Goal: Find specific page/section: Find specific page/section

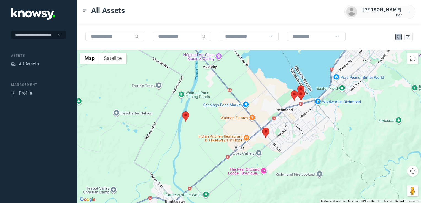
click at [266, 135] on img at bounding box center [265, 133] width 7 height 10
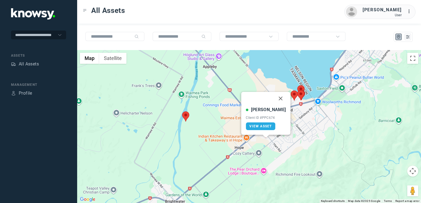
drag, startPoint x: 273, startPoint y: 98, endPoint x: 241, endPoint y: 100, distance: 32.6
click at [274, 98] on button "Close" at bounding box center [280, 98] width 13 height 13
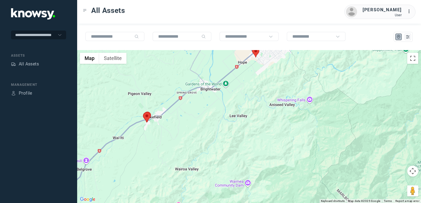
drag, startPoint x: 249, startPoint y: 114, endPoint x: 215, endPoint y: 144, distance: 45.5
click at [217, 142] on div "To navigate, press the arrow keys." at bounding box center [249, 126] width 344 height 153
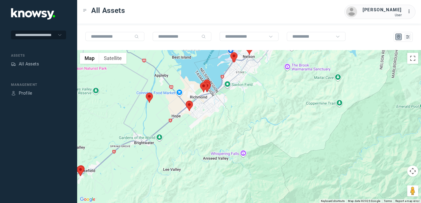
drag, startPoint x: 243, startPoint y: 128, endPoint x: 237, endPoint y: 144, distance: 16.7
click at [237, 144] on div at bounding box center [249, 126] width 344 height 153
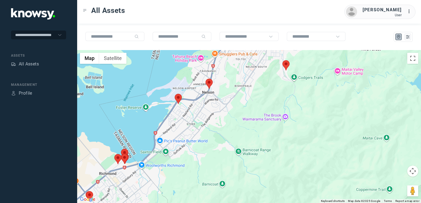
drag, startPoint x: 260, startPoint y: 114, endPoint x: 263, endPoint y: 136, distance: 22.3
click at [272, 137] on div at bounding box center [249, 126] width 344 height 153
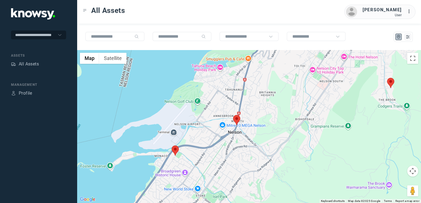
click at [238, 118] on img at bounding box center [236, 120] width 7 height 10
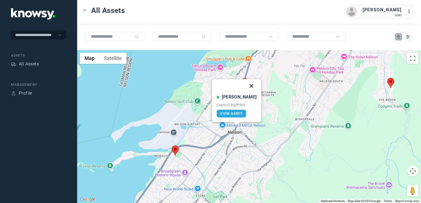
click at [247, 86] on button "Close" at bounding box center [251, 85] width 13 height 13
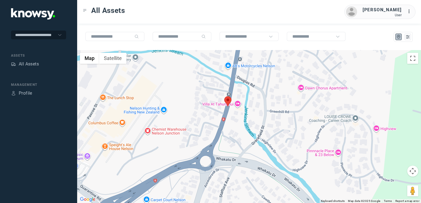
click at [227, 99] on img at bounding box center [227, 101] width 7 height 10
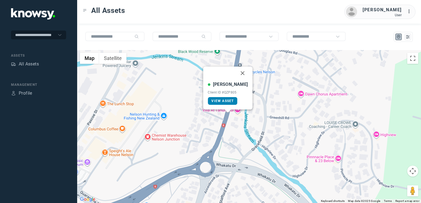
click at [226, 101] on span "View Asset" at bounding box center [222, 101] width 22 height 4
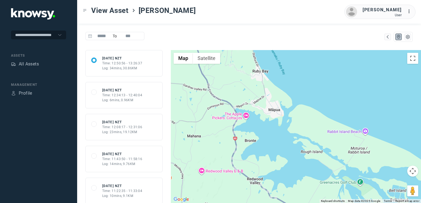
drag, startPoint x: 229, startPoint y: 70, endPoint x: 230, endPoint y: 117, distance: 46.8
click at [230, 117] on div at bounding box center [296, 126] width 250 height 153
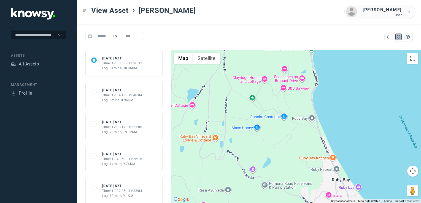
click at [131, 102] on div "Log: 6mins, 0.96KM" at bounding box center [122, 100] width 40 height 5
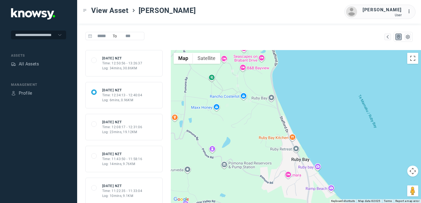
drag, startPoint x: 234, startPoint y: 85, endPoint x: 242, endPoint y: 118, distance: 34.1
click at [242, 118] on div at bounding box center [296, 126] width 250 height 153
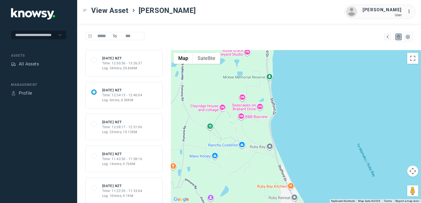
click at [140, 126] on div "Time: 12:08:17 - 12:31:06" at bounding box center [122, 127] width 40 height 5
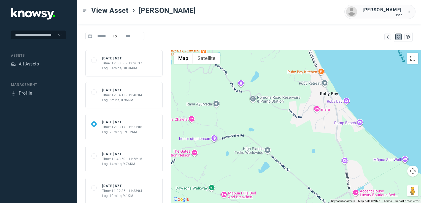
drag, startPoint x: 240, startPoint y: 86, endPoint x: 272, endPoint y: 146, distance: 67.8
click at [270, 142] on div at bounding box center [296, 126] width 250 height 153
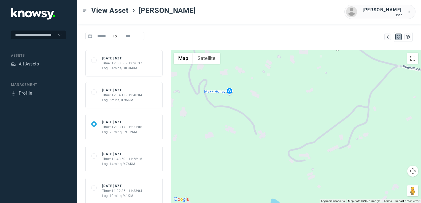
drag, startPoint x: 267, startPoint y: 108, endPoint x: 275, endPoint y: 136, distance: 28.9
click at [275, 134] on div at bounding box center [296, 126] width 250 height 153
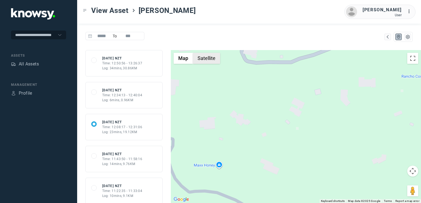
click at [212, 56] on button "Satellite" at bounding box center [206, 58] width 27 height 11
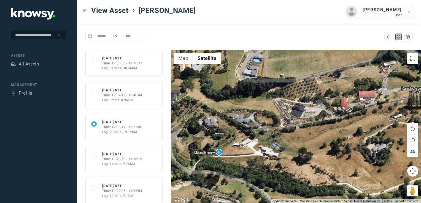
click at [141, 161] on div "68b4de443f17b38cae98a22a Mon 1 Sep 25 NZT Time: 11:43:50 - 11:58:16 Log: 14mins…" at bounding box center [124, 159] width 66 height 15
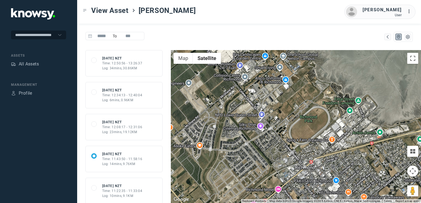
click at [126, 191] on div "Time: 11:22:35 - 11:33:04" at bounding box center [122, 191] width 40 height 5
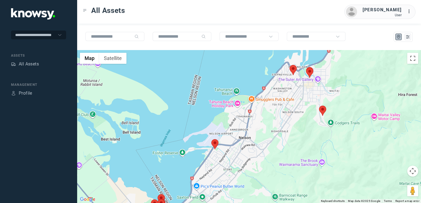
drag, startPoint x: 306, startPoint y: 123, endPoint x: 306, endPoint y: 126, distance: 3.1
click at [306, 126] on div at bounding box center [249, 126] width 344 height 153
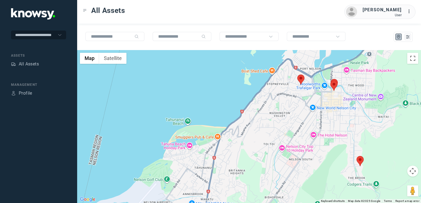
click at [302, 80] on img at bounding box center [300, 80] width 7 height 10
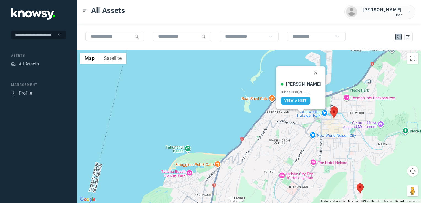
drag, startPoint x: 311, startPoint y: 71, endPoint x: 308, endPoint y: 75, distance: 4.8
click at [311, 71] on button "Close" at bounding box center [315, 72] width 13 height 13
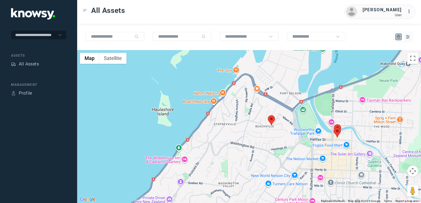
drag, startPoint x: 270, startPoint y: 137, endPoint x: 329, endPoint y: 109, distance: 65.8
click at [323, 111] on div "To navigate, press the arrow keys." at bounding box center [249, 126] width 344 height 153
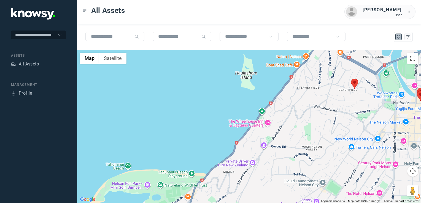
click at [333, 117] on div at bounding box center [249, 126] width 344 height 153
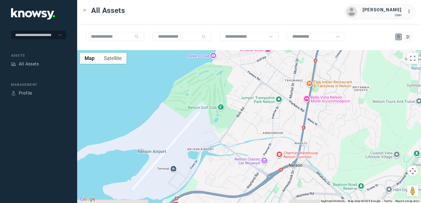
drag, startPoint x: 315, startPoint y: 131, endPoint x: 279, endPoint y: 69, distance: 71.9
click at [278, 70] on div at bounding box center [249, 126] width 344 height 153
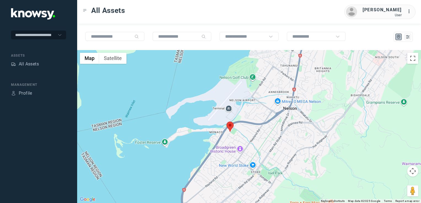
drag, startPoint x: 289, startPoint y: 95, endPoint x: 299, endPoint y: 85, distance: 14.4
click at [294, 90] on div at bounding box center [249, 126] width 344 height 153
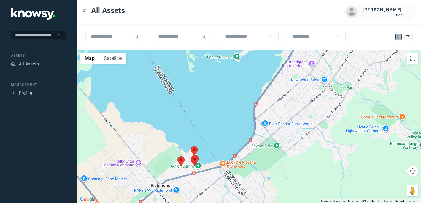
click at [280, 100] on div at bounding box center [249, 126] width 344 height 153
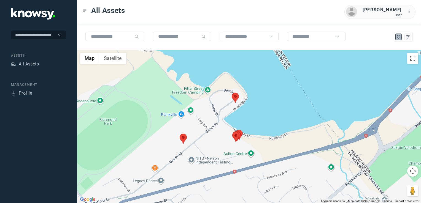
click at [236, 97] on img at bounding box center [235, 98] width 7 height 10
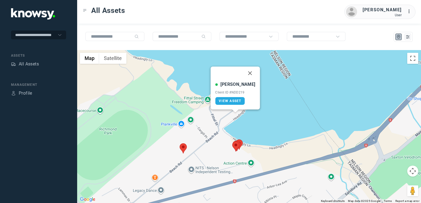
drag, startPoint x: 245, startPoint y: 74, endPoint x: 235, endPoint y: 104, distance: 31.6
click at [245, 74] on button "Close" at bounding box center [249, 73] width 13 height 13
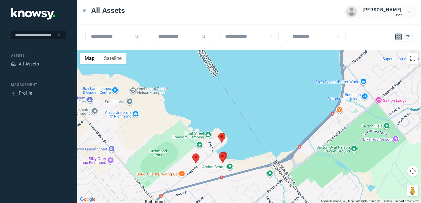
click at [218, 147] on div "To navigate, press the arrow keys." at bounding box center [249, 126] width 344 height 153
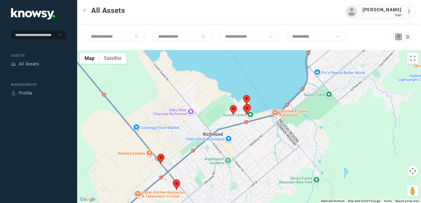
drag, startPoint x: 228, startPoint y: 145, endPoint x: 244, endPoint y: 135, distance: 18.9
click at [244, 134] on div at bounding box center [249, 126] width 344 height 153
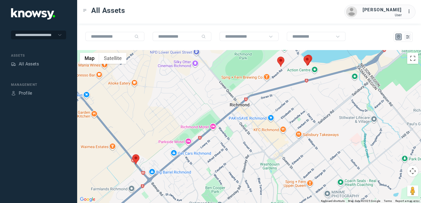
click at [137, 159] on img at bounding box center [135, 160] width 7 height 10
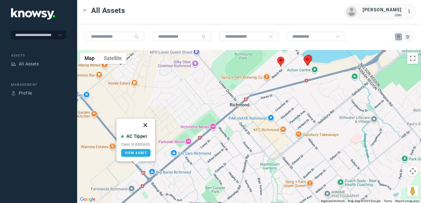
click at [143, 124] on button "Close" at bounding box center [145, 125] width 13 height 13
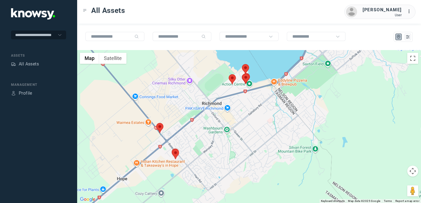
drag, startPoint x: 222, startPoint y: 156, endPoint x: 201, endPoint y: 154, distance: 21.1
click at [223, 154] on div "To navigate, press the arrow keys." at bounding box center [249, 126] width 344 height 153
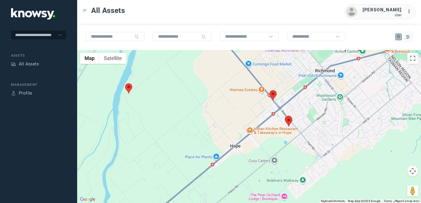
drag, startPoint x: 130, startPoint y: 151, endPoint x: 268, endPoint y: 131, distance: 139.4
click at [268, 131] on div at bounding box center [249, 126] width 344 height 153
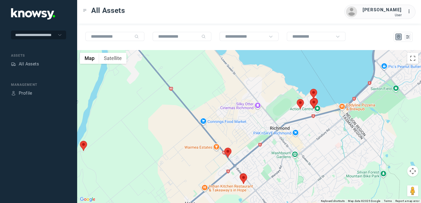
drag, startPoint x: 233, startPoint y: 135, endPoint x: 246, endPoint y: 131, distance: 13.5
click at [200, 166] on div at bounding box center [249, 126] width 344 height 153
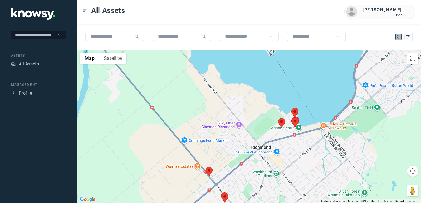
drag, startPoint x: 263, startPoint y: 141, endPoint x: 249, endPoint y: 150, distance: 17.3
click at [249, 150] on div at bounding box center [249, 126] width 344 height 153
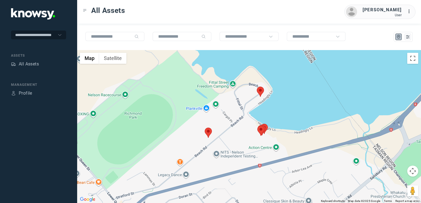
click at [259, 90] on img at bounding box center [260, 92] width 7 height 10
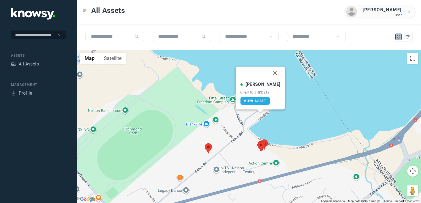
drag, startPoint x: 270, startPoint y: 71, endPoint x: 274, endPoint y: 86, distance: 15.9
click at [270, 71] on button "Close" at bounding box center [275, 73] width 13 height 13
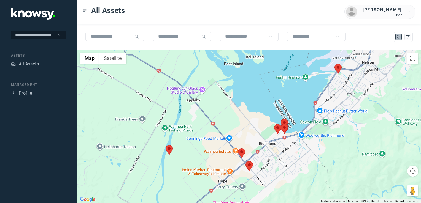
drag, startPoint x: 342, startPoint y: 153, endPoint x: 333, endPoint y: 154, distance: 9.2
click at [334, 154] on div "To navigate, press the arrow keys." at bounding box center [249, 126] width 344 height 153
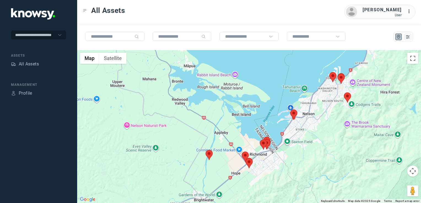
click at [336, 100] on div at bounding box center [249, 126] width 344 height 153
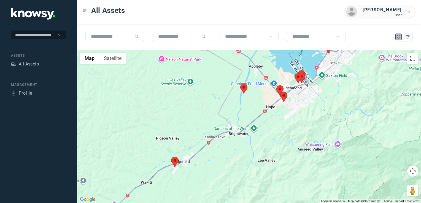
click at [324, 127] on div at bounding box center [249, 126] width 344 height 153
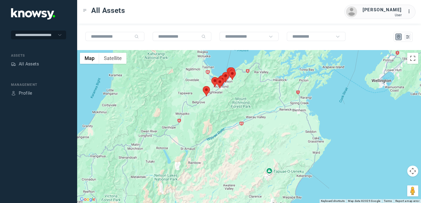
drag, startPoint x: 299, startPoint y: 143, endPoint x: 198, endPoint y: 116, distance: 104.3
click at [198, 116] on div at bounding box center [249, 126] width 344 height 153
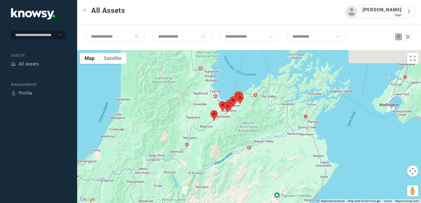
drag, startPoint x: 254, startPoint y: 110, endPoint x: 268, endPoint y: 145, distance: 37.1
click at [268, 145] on div at bounding box center [249, 126] width 344 height 153
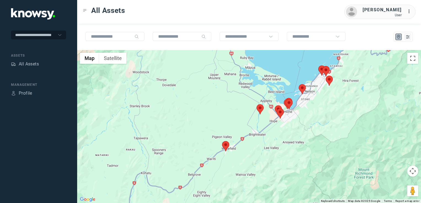
click at [226, 143] on img at bounding box center [225, 146] width 7 height 10
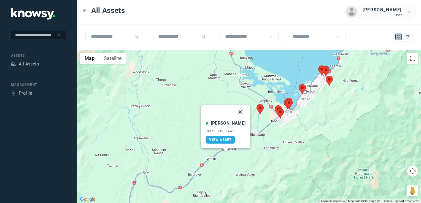
click at [235, 112] on button "Close" at bounding box center [240, 111] width 13 height 13
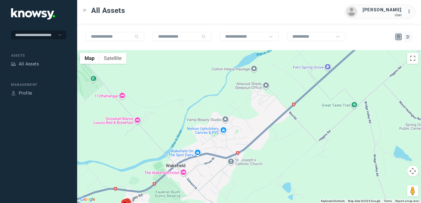
drag, startPoint x: 188, startPoint y: 172, endPoint x: 234, endPoint y: 123, distance: 67.2
click at [233, 124] on div "To navigate, press the arrow keys." at bounding box center [249, 126] width 344 height 153
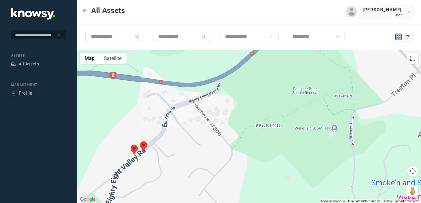
drag, startPoint x: 196, startPoint y: 143, endPoint x: 220, endPoint y: 126, distance: 29.3
click at [213, 129] on div at bounding box center [249, 126] width 344 height 153
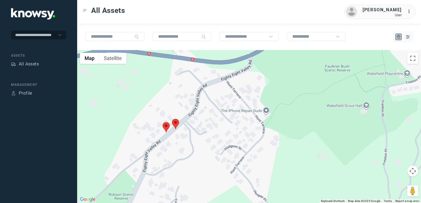
click at [175, 125] on img at bounding box center [175, 124] width 7 height 10
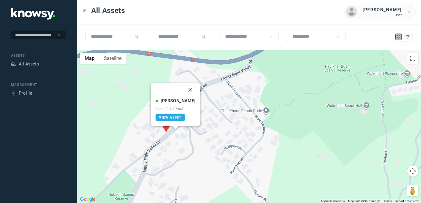
click at [165, 128] on img at bounding box center [165, 127] width 7 height 10
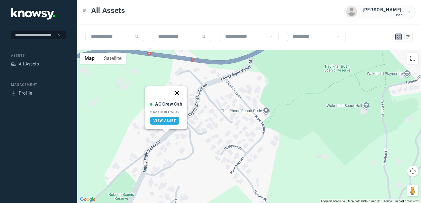
click at [176, 95] on button "Close" at bounding box center [176, 92] width 13 height 13
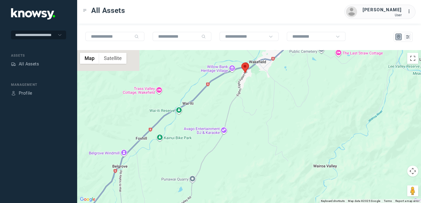
drag, startPoint x: 230, startPoint y: 103, endPoint x: 298, endPoint y: 50, distance: 86.5
click at [298, 50] on div at bounding box center [249, 126] width 344 height 153
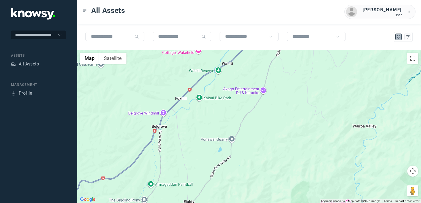
drag, startPoint x: 264, startPoint y: 93, endPoint x: 267, endPoint y: 91, distance: 3.5
click at [267, 91] on div at bounding box center [249, 126] width 344 height 153
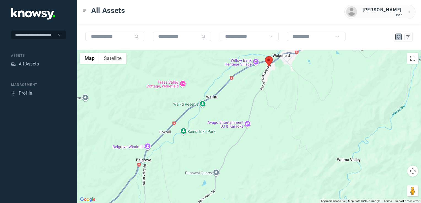
drag, startPoint x: 189, startPoint y: 119, endPoint x: 180, endPoint y: 142, distance: 24.7
click at [180, 142] on div at bounding box center [249, 126] width 344 height 153
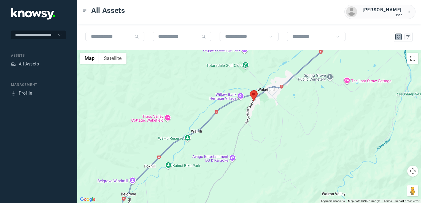
click at [186, 135] on div at bounding box center [249, 126] width 344 height 153
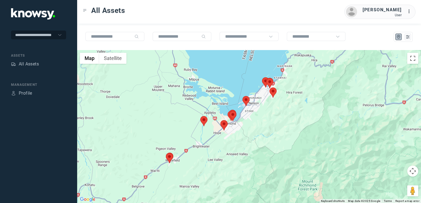
drag, startPoint x: 265, startPoint y: 114, endPoint x: 247, endPoint y: 137, distance: 29.6
click at [247, 137] on div at bounding box center [249, 126] width 344 height 153
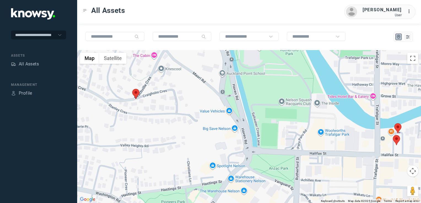
click at [133, 94] on img at bounding box center [135, 94] width 7 height 10
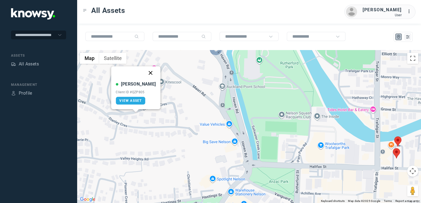
click at [145, 72] on button "Close" at bounding box center [150, 72] width 13 height 13
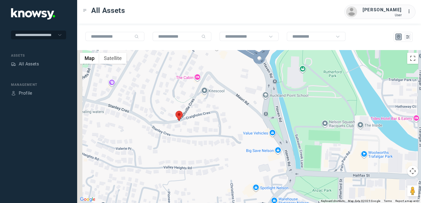
drag, startPoint x: 129, startPoint y: 126, endPoint x: 185, endPoint y: 126, distance: 55.6
click at [185, 126] on div at bounding box center [249, 126] width 344 height 153
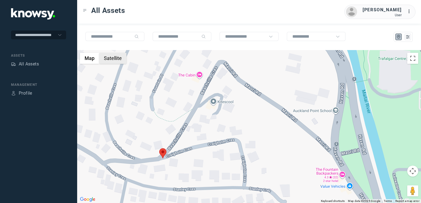
click at [116, 62] on button "Satellite" at bounding box center [112, 58] width 27 height 11
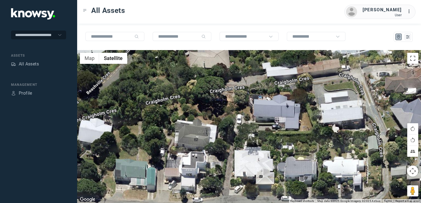
drag, startPoint x: 223, startPoint y: 143, endPoint x: 149, endPoint y: 136, distance: 74.2
click at [149, 136] on div at bounding box center [249, 126] width 344 height 153
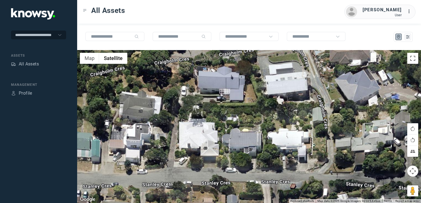
drag, startPoint x: 243, startPoint y: 158, endPoint x: 205, endPoint y: 137, distance: 43.9
click at [205, 137] on div at bounding box center [249, 126] width 344 height 153
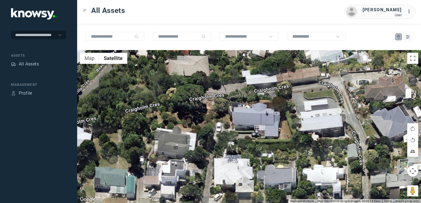
drag, startPoint x: 254, startPoint y: 118, endPoint x: 293, endPoint y: 155, distance: 53.4
click at [294, 155] on div at bounding box center [249, 126] width 344 height 153
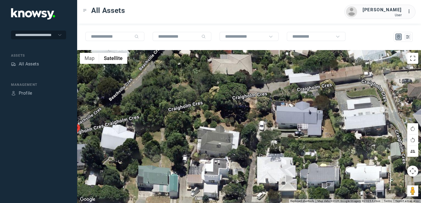
drag, startPoint x: 294, startPoint y: 151, endPoint x: 304, endPoint y: 150, distance: 10.5
click at [304, 151] on div at bounding box center [249, 126] width 344 height 153
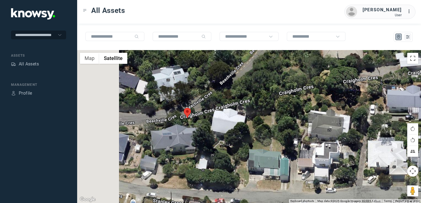
drag, startPoint x: 260, startPoint y: 150, endPoint x: 332, endPoint y: 132, distance: 75.0
click at [331, 132] on div at bounding box center [249, 126] width 344 height 153
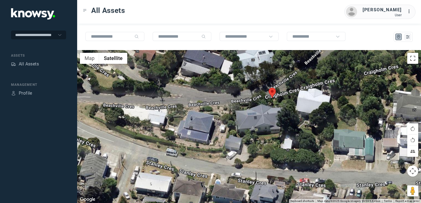
drag, startPoint x: 302, startPoint y: 139, endPoint x: 288, endPoint y: 113, distance: 29.5
click at [289, 116] on div at bounding box center [249, 126] width 344 height 153
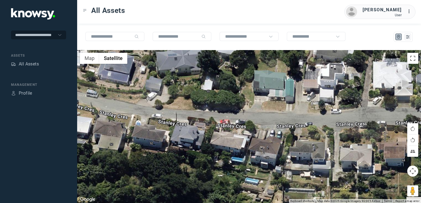
drag, startPoint x: 284, startPoint y: 118, endPoint x: 220, endPoint y: 117, distance: 64.7
click at [220, 117] on div at bounding box center [249, 126] width 344 height 153
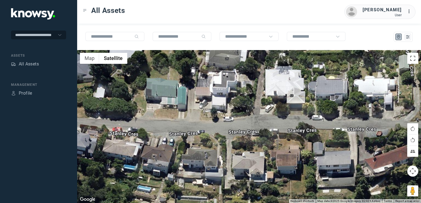
drag, startPoint x: 275, startPoint y: 116, endPoint x: 227, endPoint y: 129, distance: 50.5
click at [227, 124] on div at bounding box center [249, 126] width 344 height 153
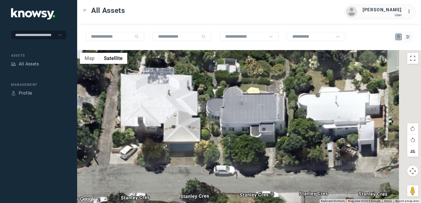
drag, startPoint x: 280, startPoint y: 111, endPoint x: 165, endPoint y: 148, distance: 121.0
click at [165, 148] on div at bounding box center [249, 126] width 344 height 153
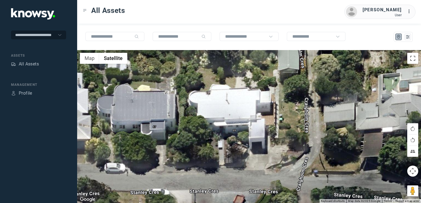
drag, startPoint x: 221, startPoint y: 146, endPoint x: 183, endPoint y: 149, distance: 38.4
click at [183, 149] on div at bounding box center [249, 126] width 344 height 153
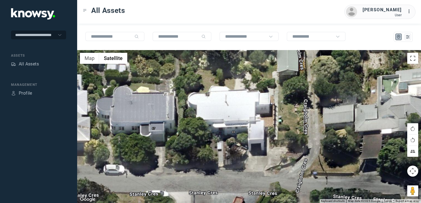
drag, startPoint x: 231, startPoint y: 134, endPoint x: 224, endPoint y: 150, distance: 17.9
click at [224, 150] on div at bounding box center [249, 126] width 344 height 153
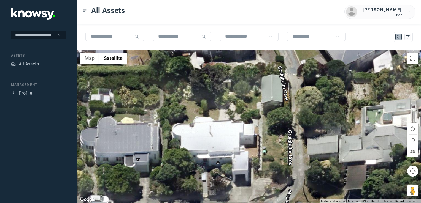
drag, startPoint x: 223, startPoint y: 138, endPoint x: 224, endPoint y: 155, distance: 16.5
click at [224, 155] on div at bounding box center [249, 126] width 344 height 153
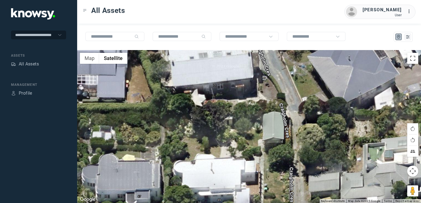
drag, startPoint x: 221, startPoint y: 139, endPoint x: 221, endPoint y: 157, distance: 17.9
click at [221, 157] on div at bounding box center [249, 126] width 344 height 153
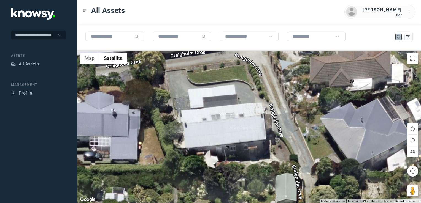
drag, startPoint x: 221, startPoint y: 140, endPoint x: 234, endPoint y: 175, distance: 37.4
click at [233, 175] on div at bounding box center [249, 126] width 344 height 153
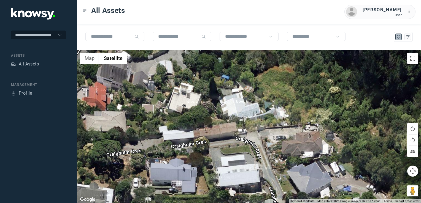
drag, startPoint x: 262, startPoint y: 177, endPoint x: 236, endPoint y: 156, distance: 32.9
click at [236, 156] on div at bounding box center [249, 126] width 344 height 153
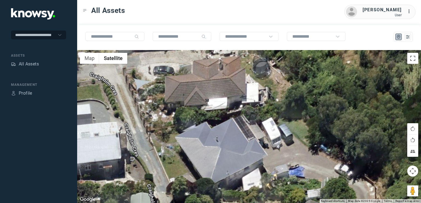
drag, startPoint x: 286, startPoint y: 147, endPoint x: 248, endPoint y: 145, distance: 38.1
click at [248, 145] on div at bounding box center [249, 126] width 344 height 153
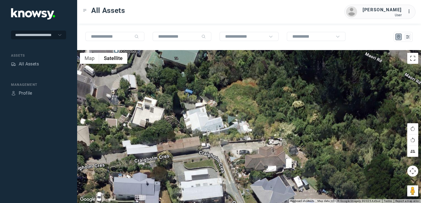
drag, startPoint x: 208, startPoint y: 105, endPoint x: 277, endPoint y: 162, distance: 89.7
click at [277, 162] on div at bounding box center [249, 126] width 344 height 153
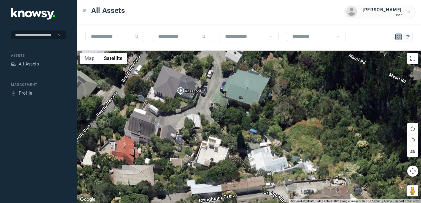
drag, startPoint x: 226, startPoint y: 126, endPoint x: 260, endPoint y: 155, distance: 44.6
click at [260, 155] on div at bounding box center [249, 126] width 344 height 153
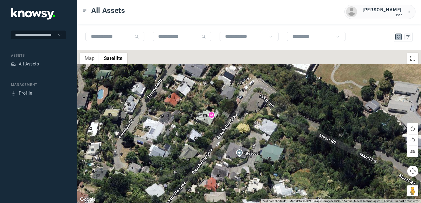
drag, startPoint x: 249, startPoint y: 129, endPoint x: 245, endPoint y: 159, distance: 29.8
click at [245, 159] on div at bounding box center [249, 126] width 344 height 153
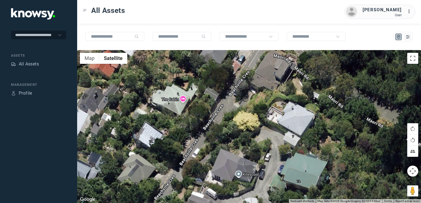
drag, startPoint x: 249, startPoint y: 143, endPoint x: 280, endPoint y: 120, distance: 38.2
click at [269, 128] on div at bounding box center [249, 126] width 344 height 153
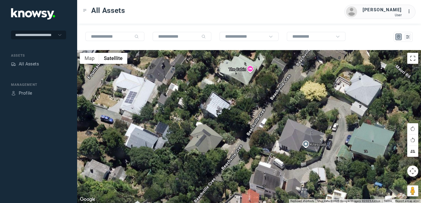
drag, startPoint x: 260, startPoint y: 142, endPoint x: 324, endPoint y: 159, distance: 66.0
click at [323, 159] on div at bounding box center [249, 126] width 344 height 153
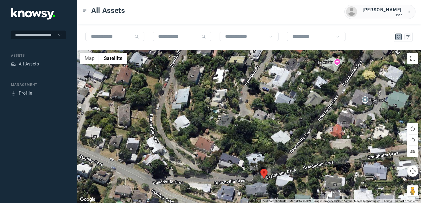
drag, startPoint x: 255, startPoint y: 150, endPoint x: 299, endPoint y: 101, distance: 65.7
click at [299, 101] on div at bounding box center [249, 126] width 344 height 153
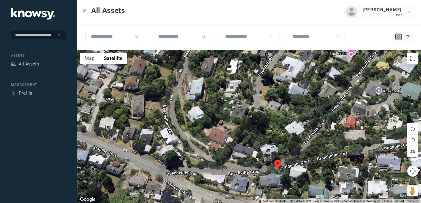
drag, startPoint x: 259, startPoint y: 147, endPoint x: 263, endPoint y: 138, distance: 10.2
click at [263, 138] on div at bounding box center [249, 126] width 344 height 153
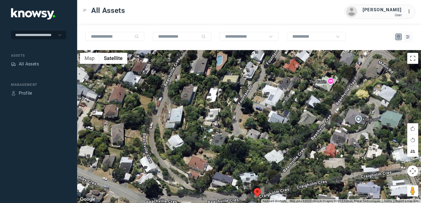
drag, startPoint x: 245, startPoint y: 156, endPoint x: 234, endPoint y: 174, distance: 20.5
click at [234, 174] on div at bounding box center [249, 126] width 344 height 153
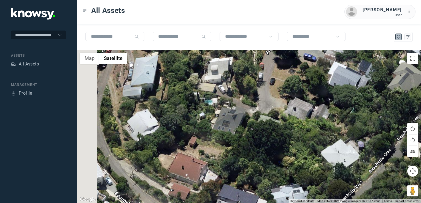
drag, startPoint x: 236, startPoint y: 173, endPoint x: 266, endPoint y: 119, distance: 62.0
click at [266, 121] on div at bounding box center [249, 126] width 344 height 153
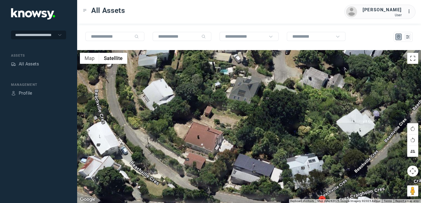
drag, startPoint x: 237, startPoint y: 160, endPoint x: 258, endPoint y: 114, distance: 50.7
click at [257, 117] on div at bounding box center [249, 126] width 344 height 153
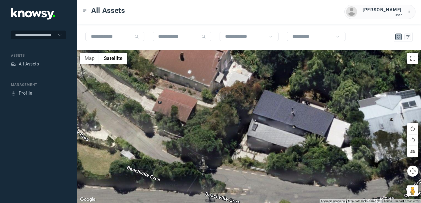
drag, startPoint x: 245, startPoint y: 121, endPoint x: 224, endPoint y: 162, distance: 45.9
click at [224, 162] on div at bounding box center [249, 126] width 344 height 153
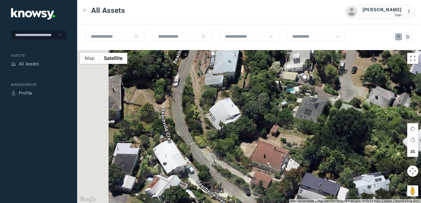
drag, startPoint x: 183, startPoint y: 132, endPoint x: 250, endPoint y: 178, distance: 81.7
click at [250, 178] on div at bounding box center [249, 126] width 344 height 153
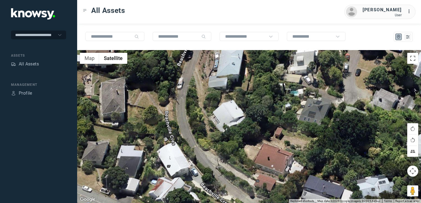
drag, startPoint x: 240, startPoint y: 135, endPoint x: 250, endPoint y: 162, distance: 29.3
click at [250, 162] on div at bounding box center [249, 126] width 344 height 153
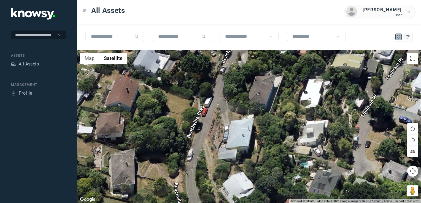
drag
click at [231, 156] on div at bounding box center [249, 126] width 344 height 153
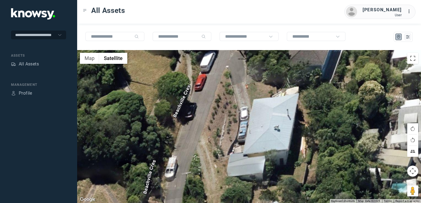
click at [228, 178] on div at bounding box center [249, 126] width 344 height 153
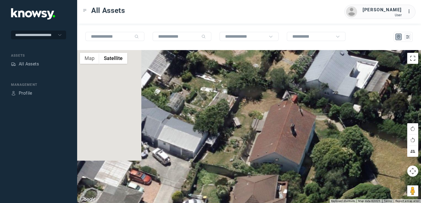
click at [294, 169] on div at bounding box center [249, 126] width 344 height 153
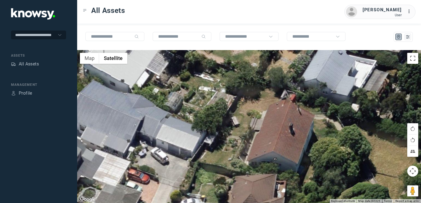
click at [288, 161] on div at bounding box center [249, 126] width 344 height 153
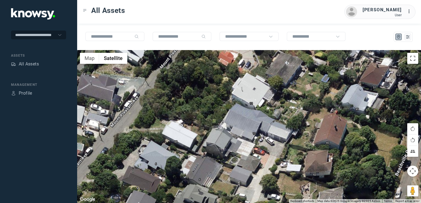
click at [285, 155] on div at bounding box center [249, 126] width 344 height 153
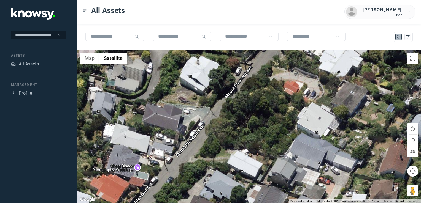
click at [323, 188] on div at bounding box center [249, 126] width 344 height 153
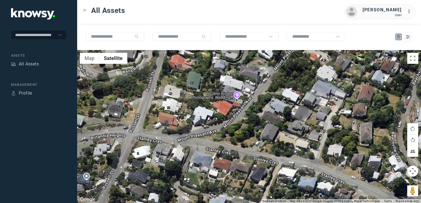
click at [308, 105] on div at bounding box center [249, 126] width 344 height 153
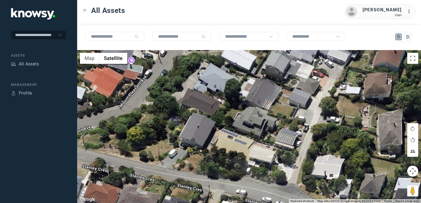
click at [294, 178] on div at bounding box center [249, 126] width 344 height 153
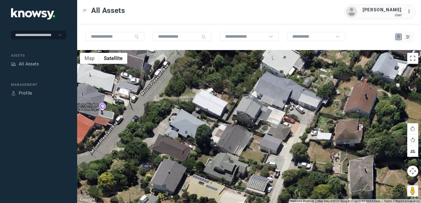
drag, startPoint x: 296, startPoint y: 162, endPoint x: 293, endPoint y: 169, distance: 7.8
click at [293, 169] on div at bounding box center [249, 126] width 344 height 153
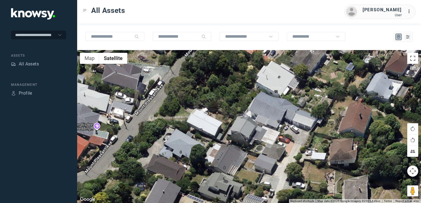
click at [305, 169] on div at bounding box center [249, 126] width 344 height 153
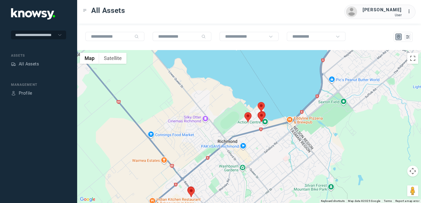
drag, startPoint x: 296, startPoint y: 115, endPoint x: 264, endPoint y: 150, distance: 46.6
click at [264, 150] on div at bounding box center [249, 126] width 344 height 153
click at [245, 117] on img at bounding box center [247, 117] width 7 height 10
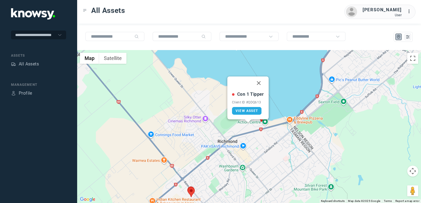
click at [260, 83] on button "Close" at bounding box center [258, 83] width 13 height 13
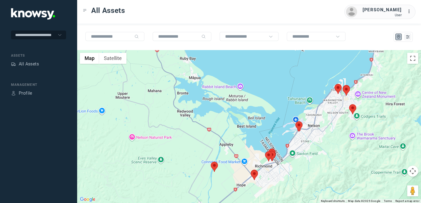
drag, startPoint x: 342, startPoint y: 106, endPoint x: 316, endPoint y: 142, distance: 43.9
click at [317, 140] on div at bounding box center [249, 126] width 344 height 153
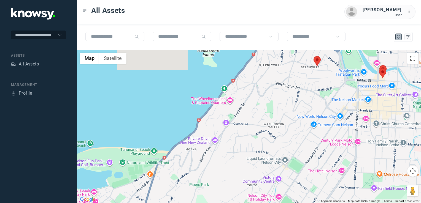
drag, startPoint x: 336, startPoint y: 139, endPoint x: 330, endPoint y: 145, distance: 7.8
click at [333, 146] on div at bounding box center [249, 126] width 344 height 153
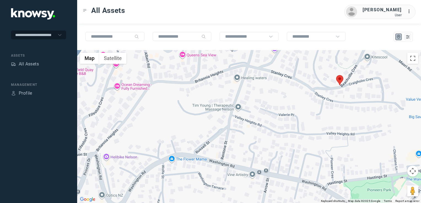
click at [319, 124] on div at bounding box center [249, 126] width 344 height 153
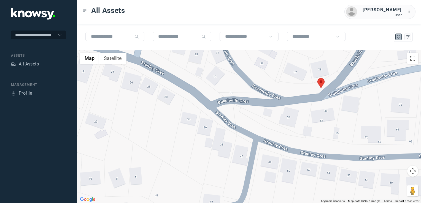
drag, startPoint x: 327, startPoint y: 117, endPoint x: 320, endPoint y: 134, distance: 19.0
click at [323, 136] on div at bounding box center [249, 126] width 344 height 153
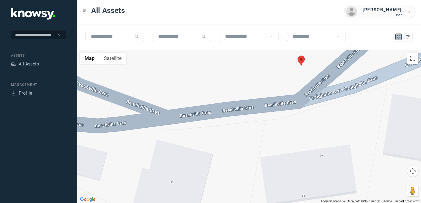
drag, startPoint x: 304, startPoint y: 130, endPoint x: 305, endPoint y: 133, distance: 2.8
click at [305, 133] on div at bounding box center [249, 126] width 344 height 153
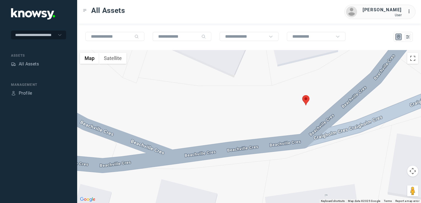
click at [306, 100] on img at bounding box center [305, 100] width 7 height 10
